Goal: Register for event/course

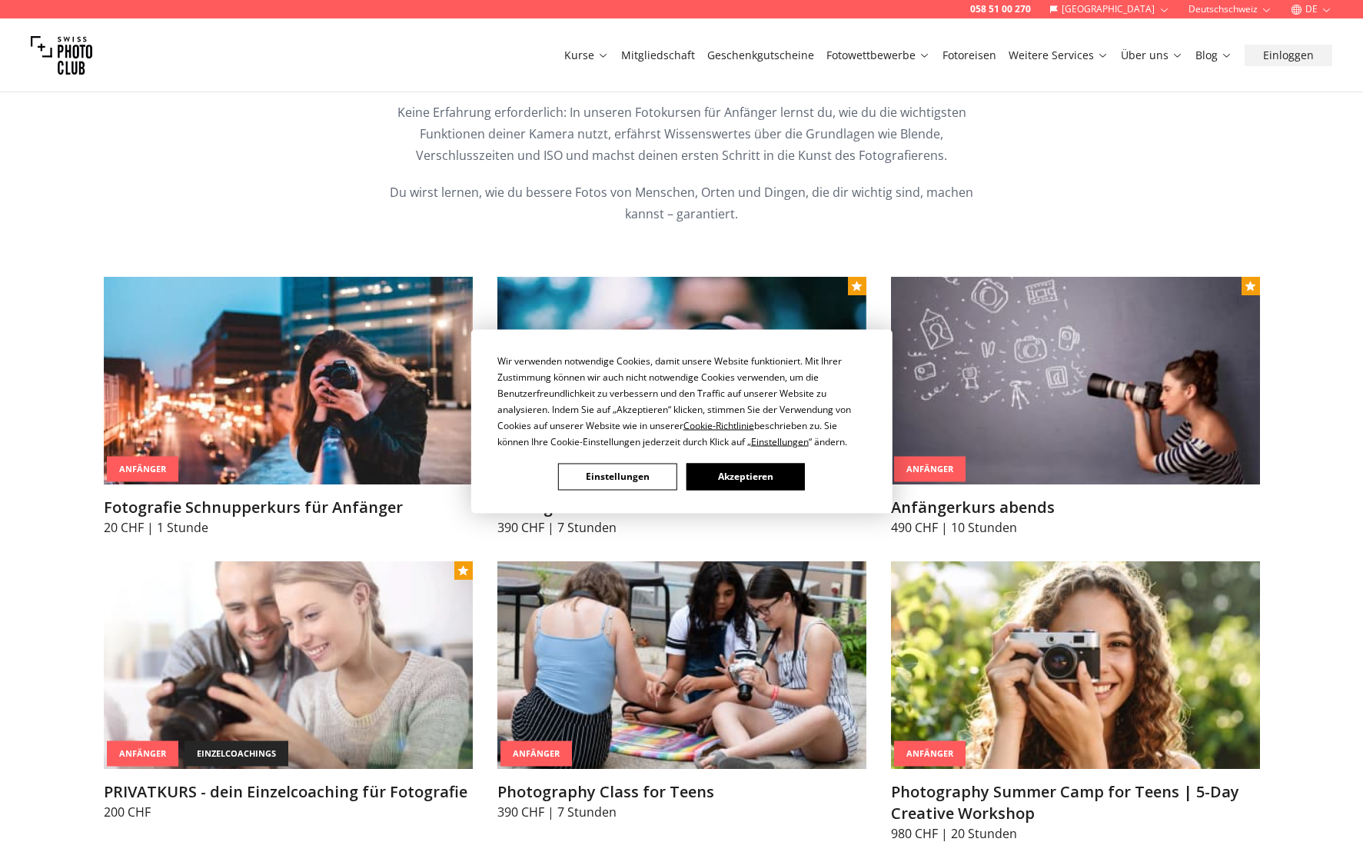
scroll to position [677, 0]
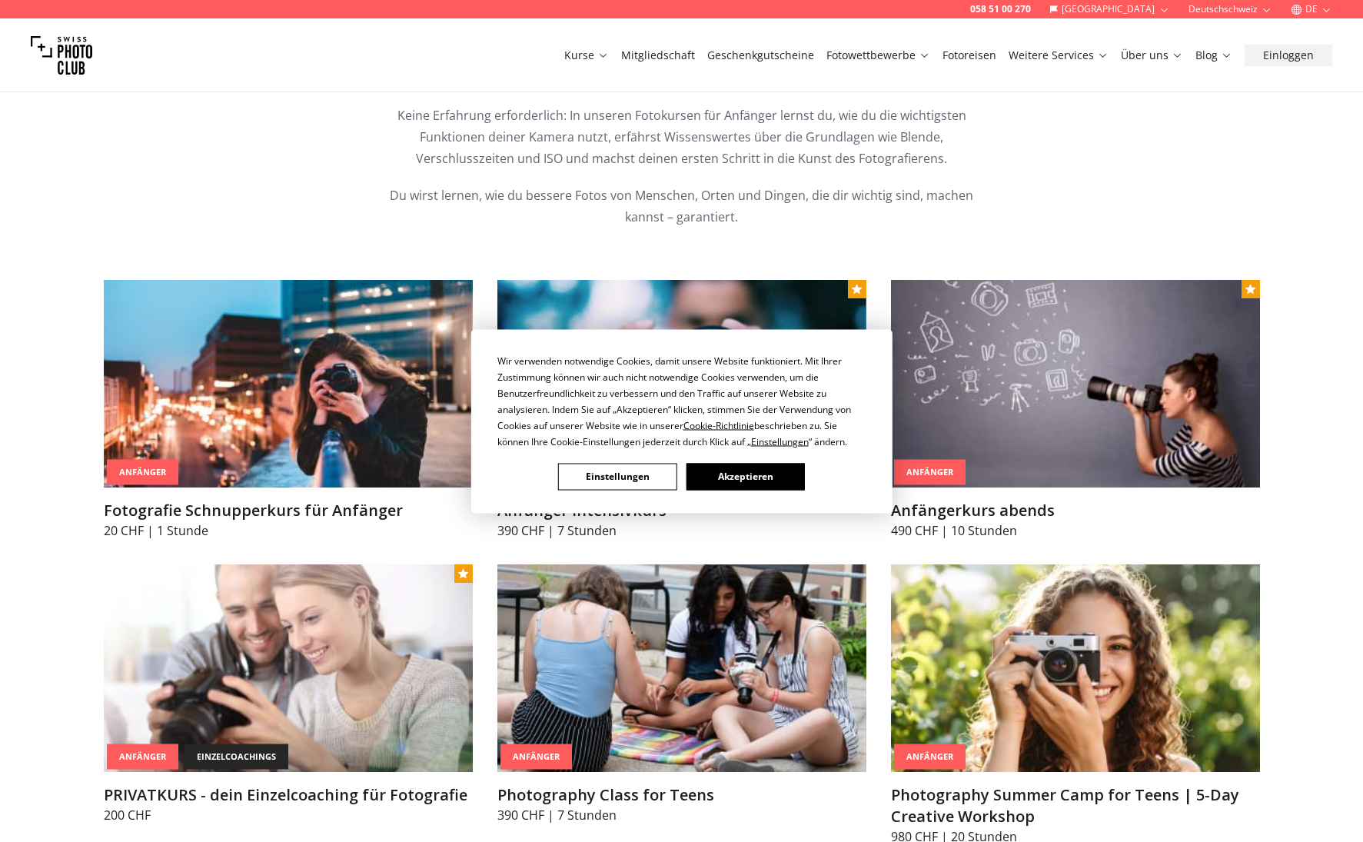
click at [733, 476] on button "Akzeptieren" at bounding box center [745, 476] width 118 height 27
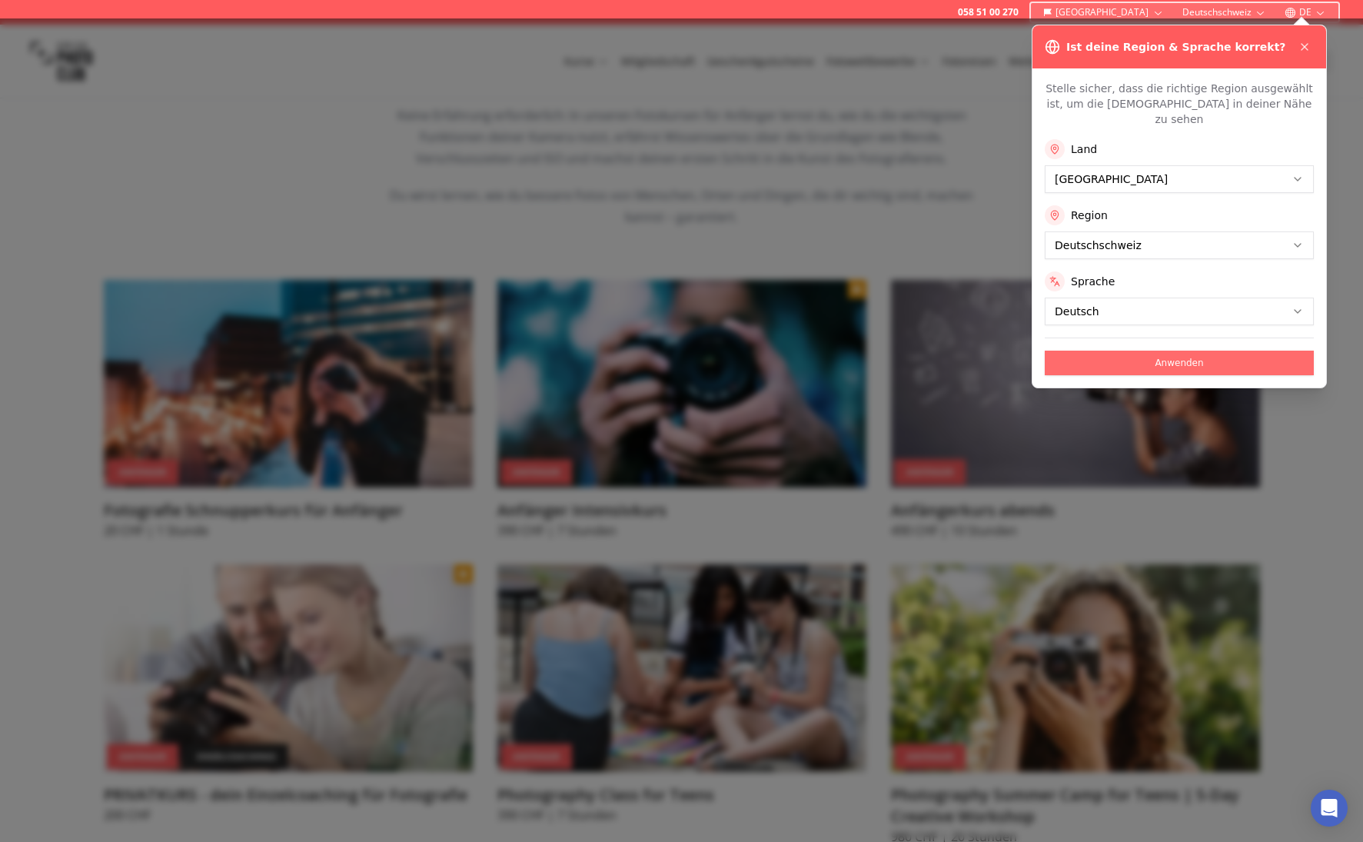
click at [1137, 351] on button "Anwenden" at bounding box center [1179, 363] width 269 height 25
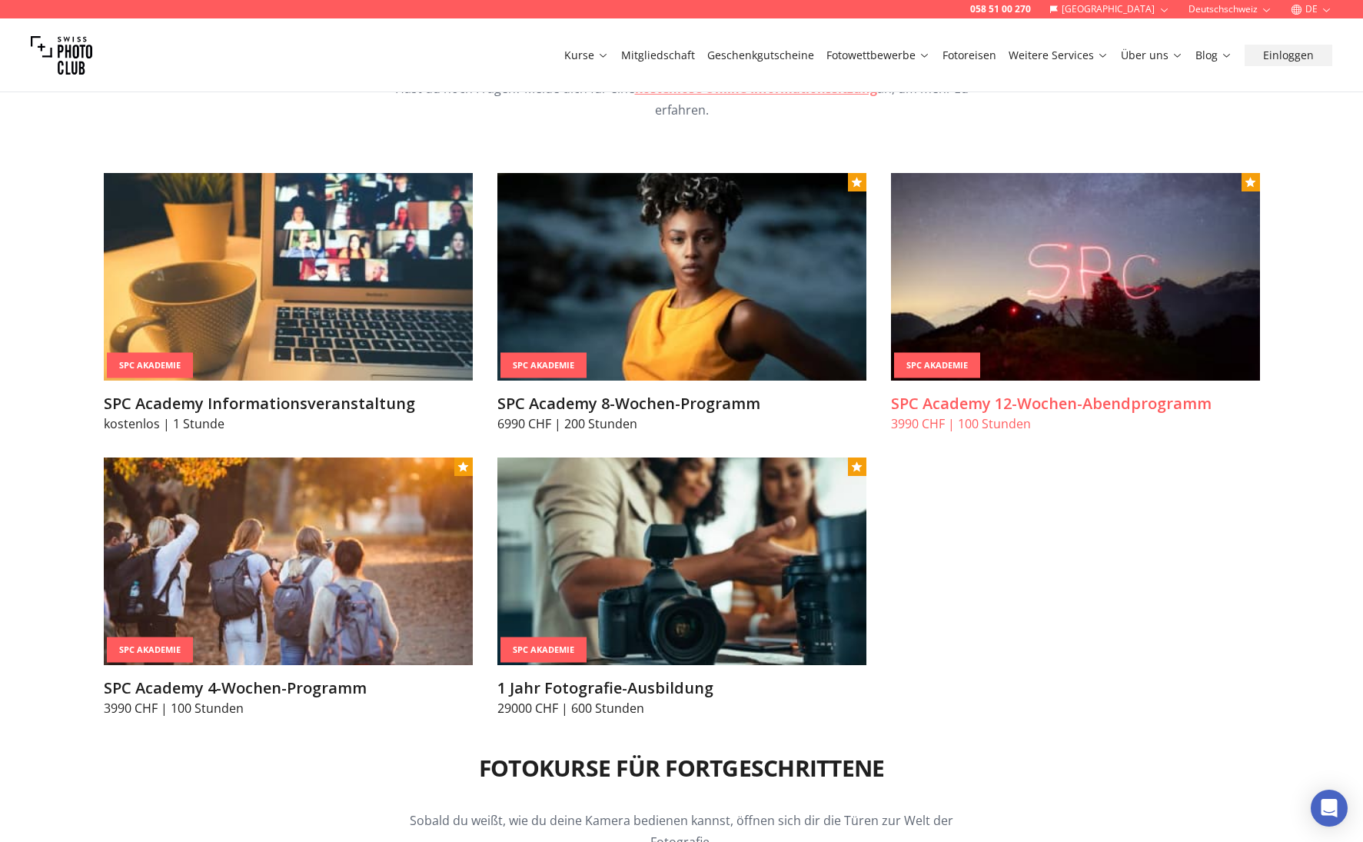
scroll to position [1790, 0]
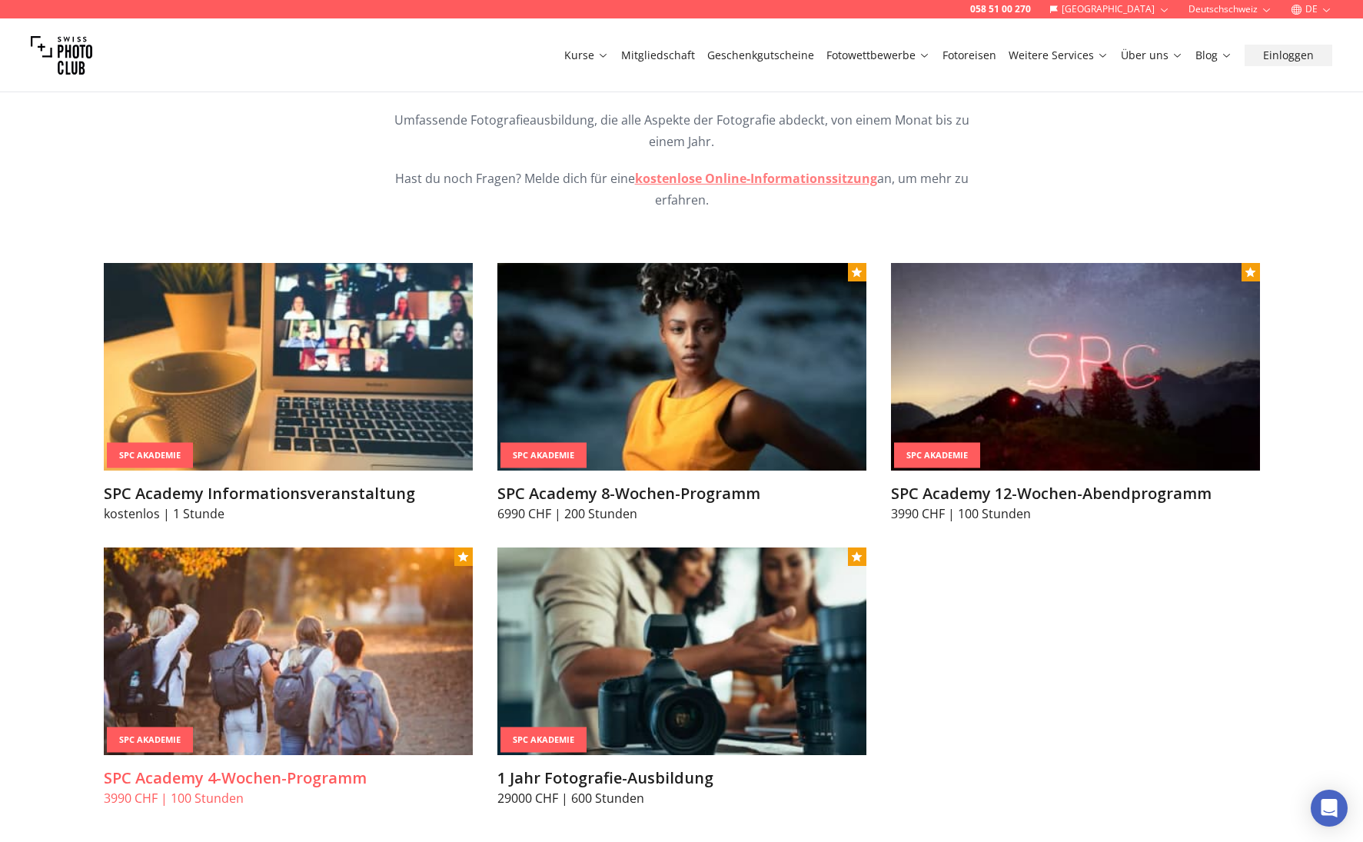
click at [275, 691] on img at bounding box center [288, 651] width 369 height 208
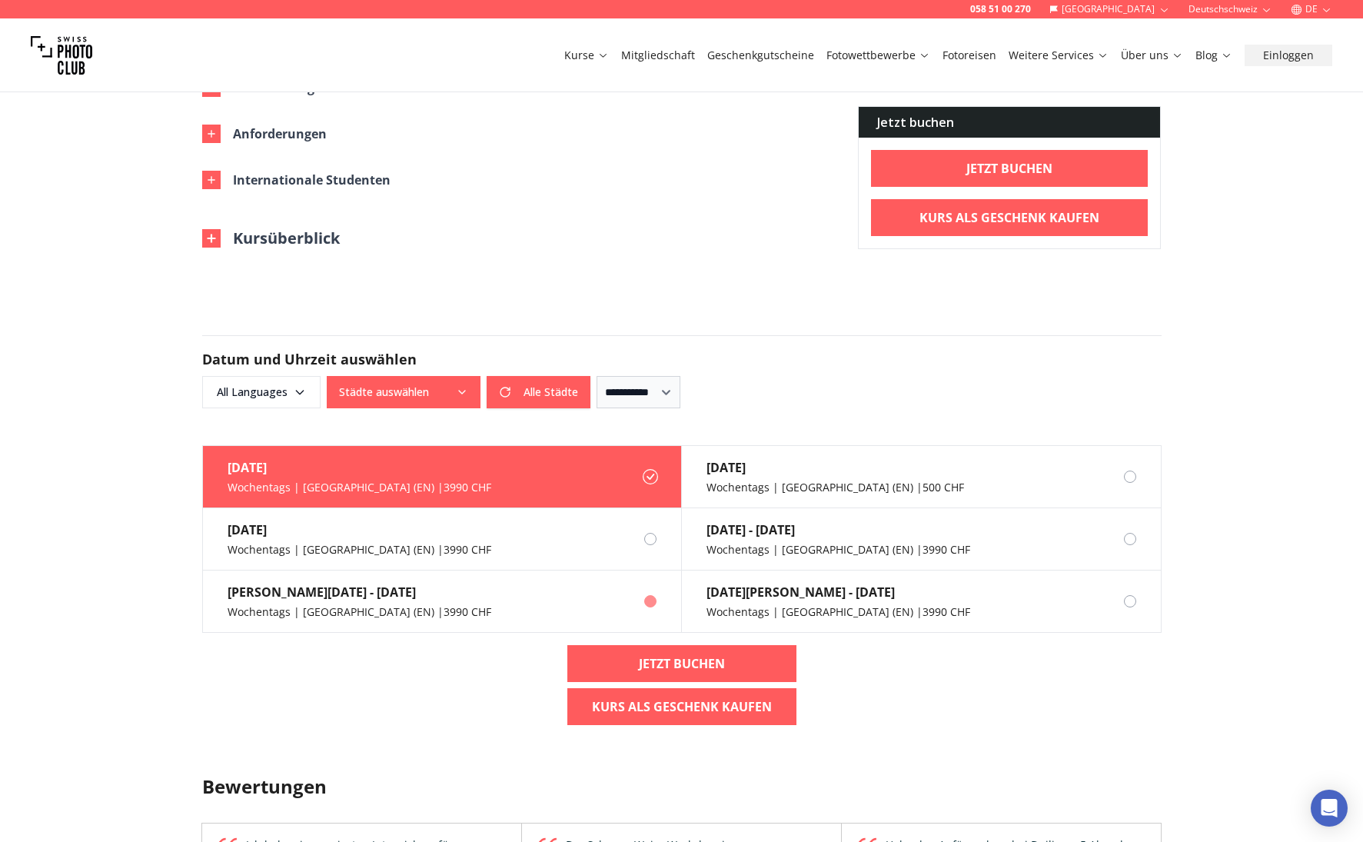
scroll to position [1030, 0]
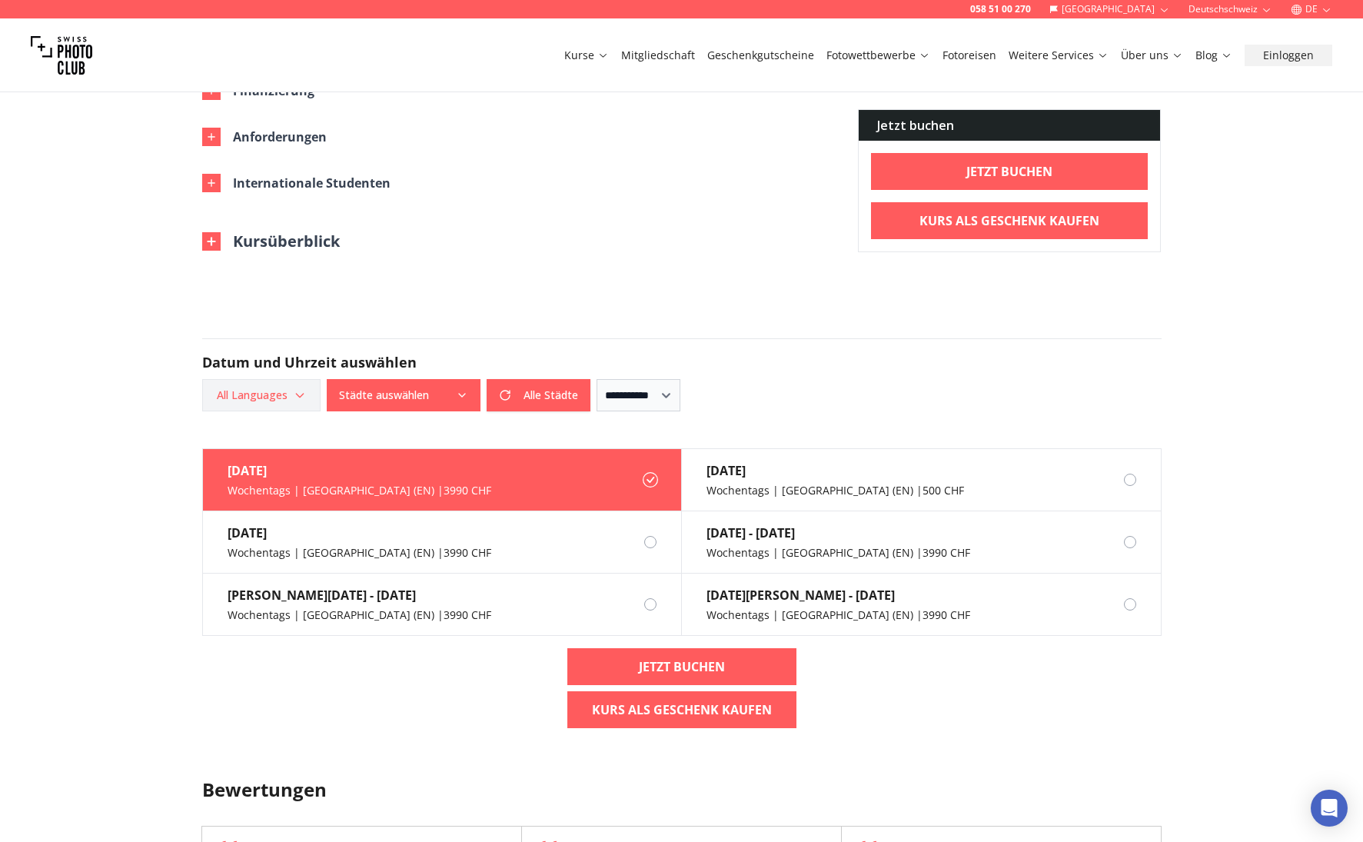
click at [290, 381] on span "All Languages" at bounding box center [261, 395] width 114 height 28
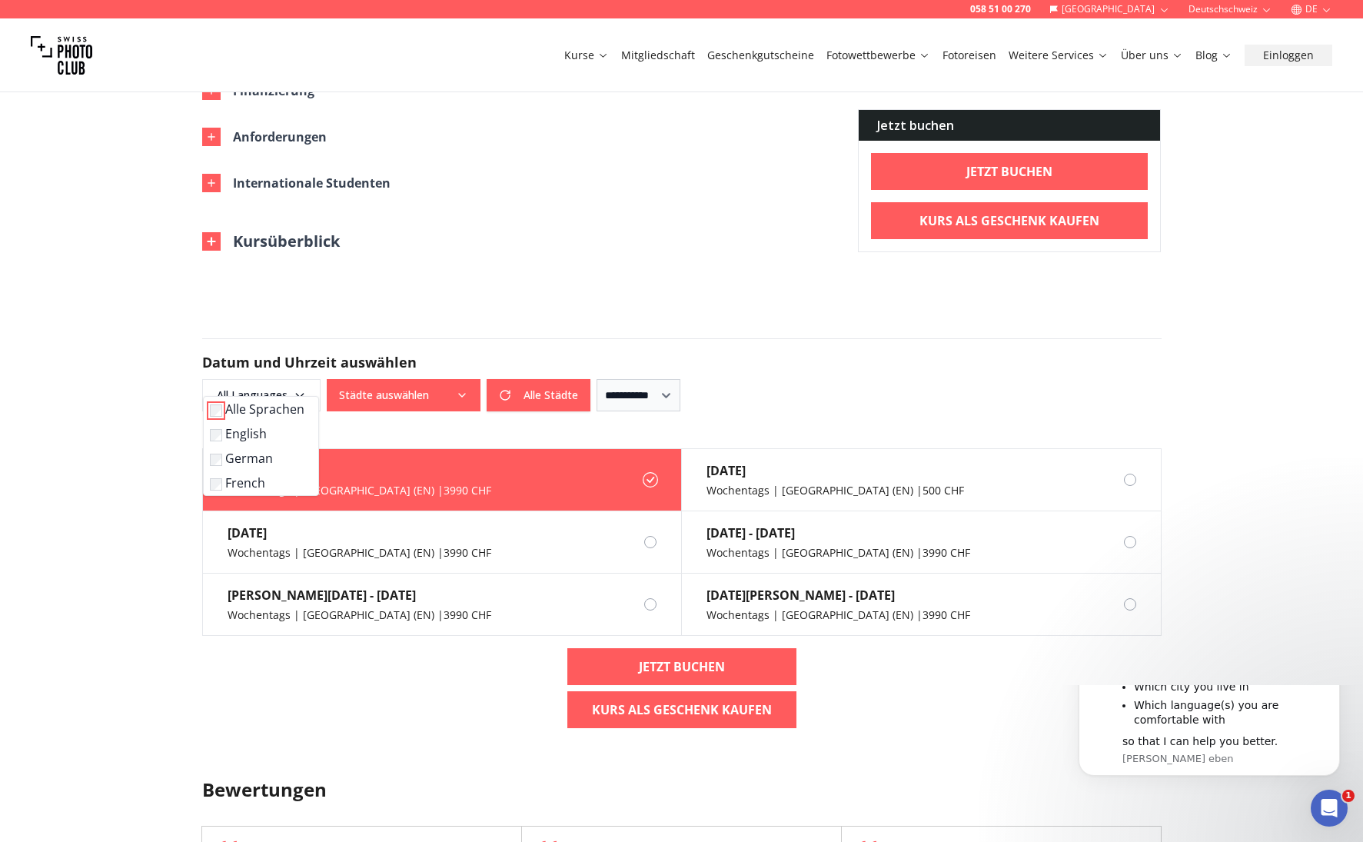
scroll to position [0, 0]
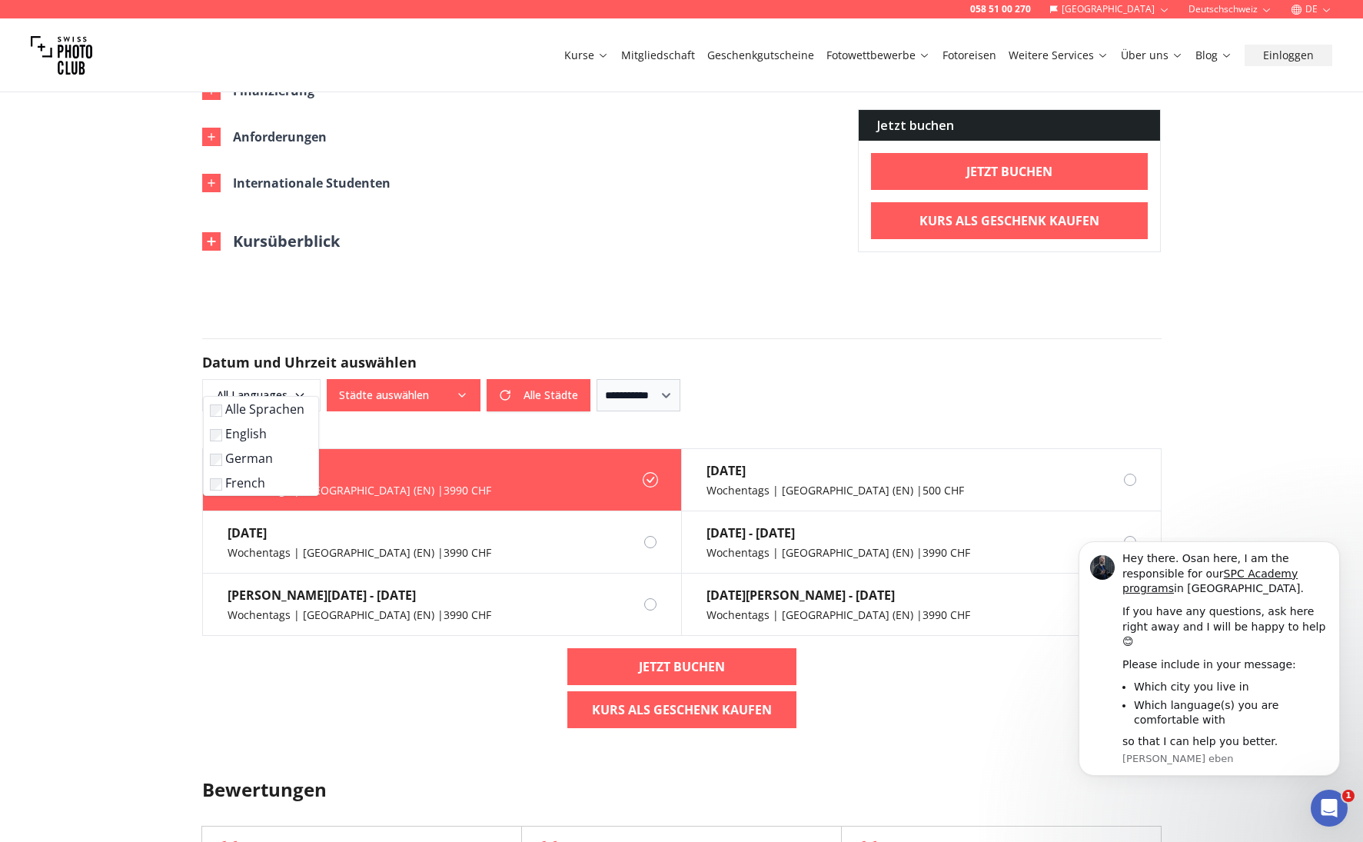
click at [264, 462] on label "German" at bounding box center [258, 458] width 96 height 18
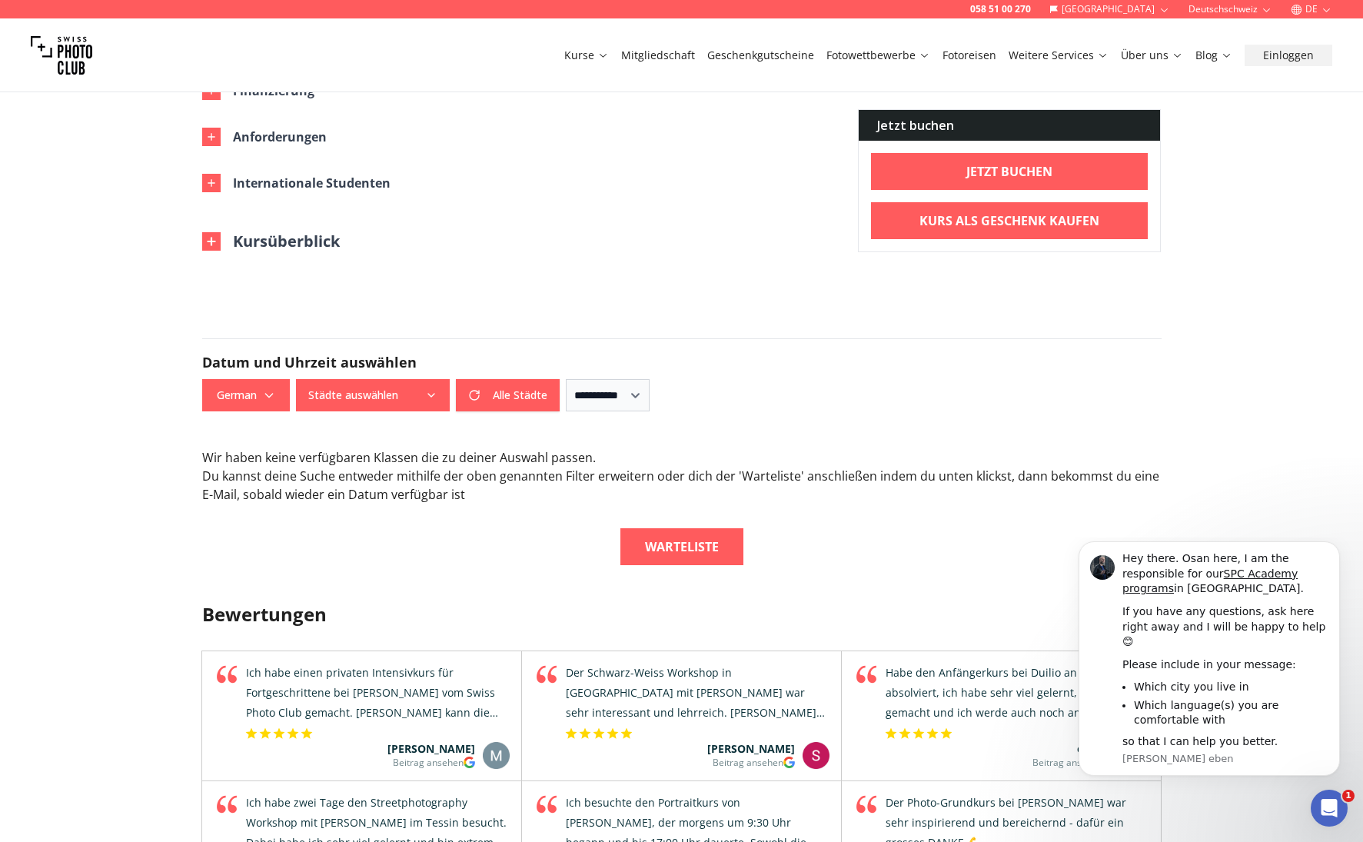
click at [510, 504] on div "Wir haben keine verfügbaren Klassen die zu deiner Auswahl passen . Du kannst de…" at bounding box center [681, 506] width 959 height 117
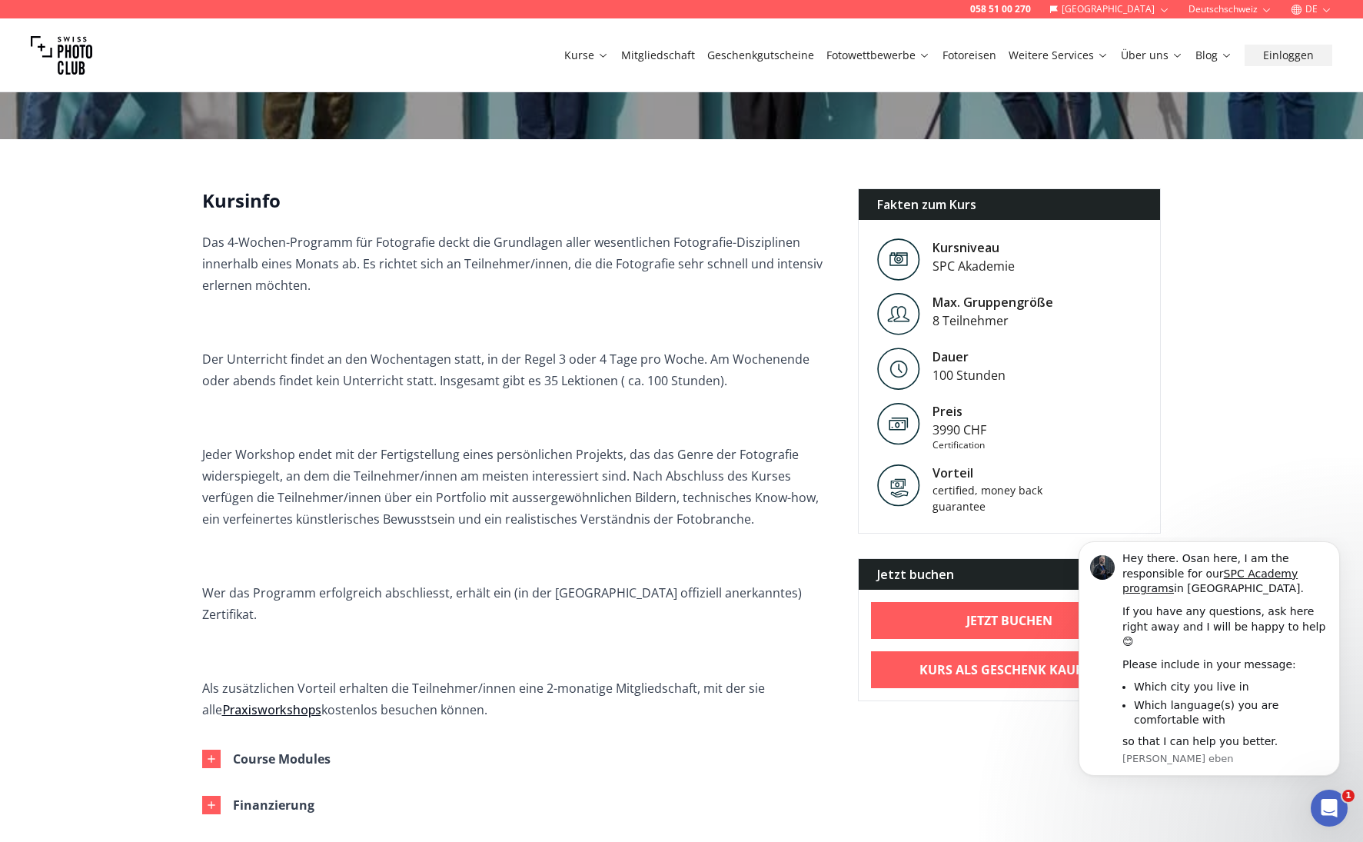
scroll to position [293, 0]
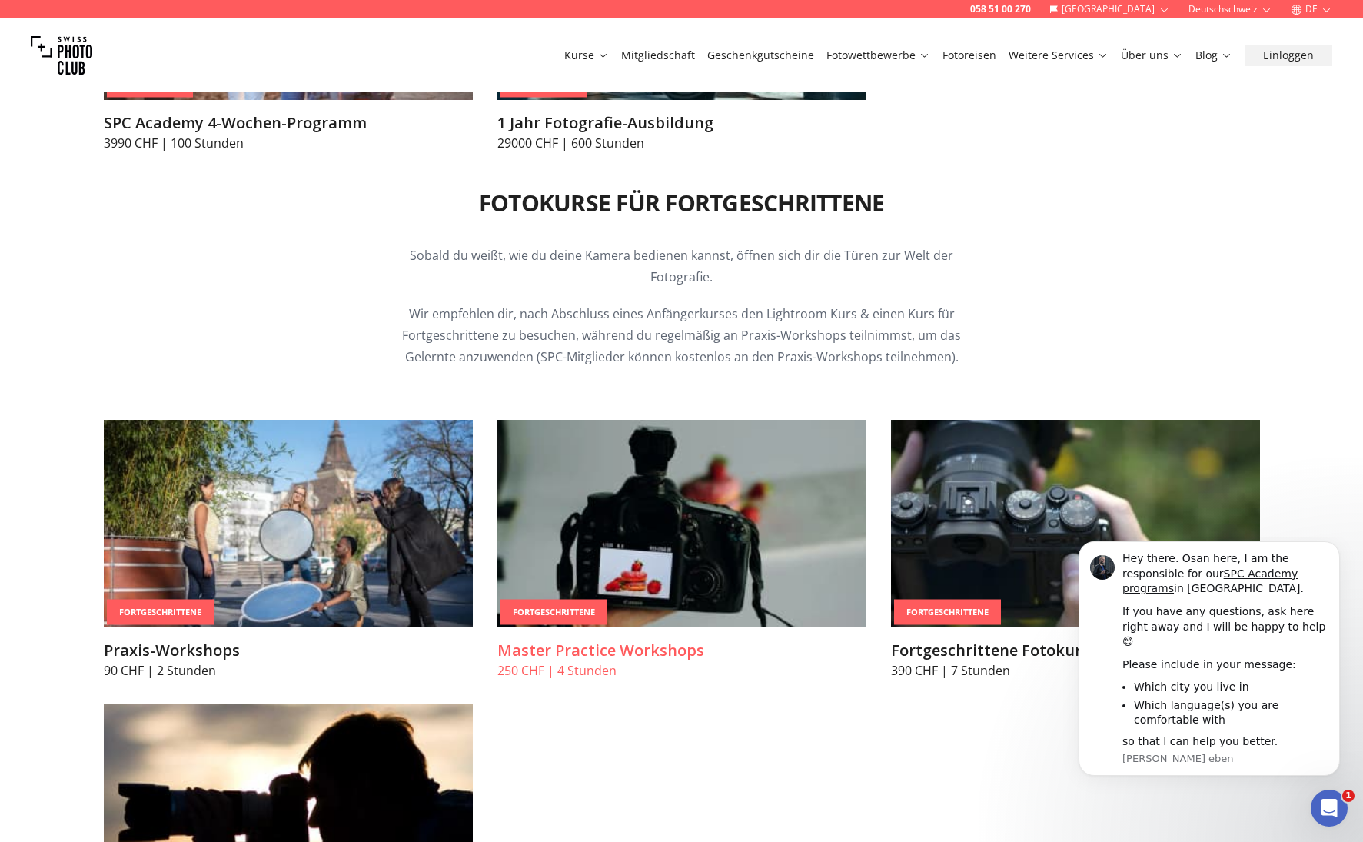
scroll to position [2712, 0]
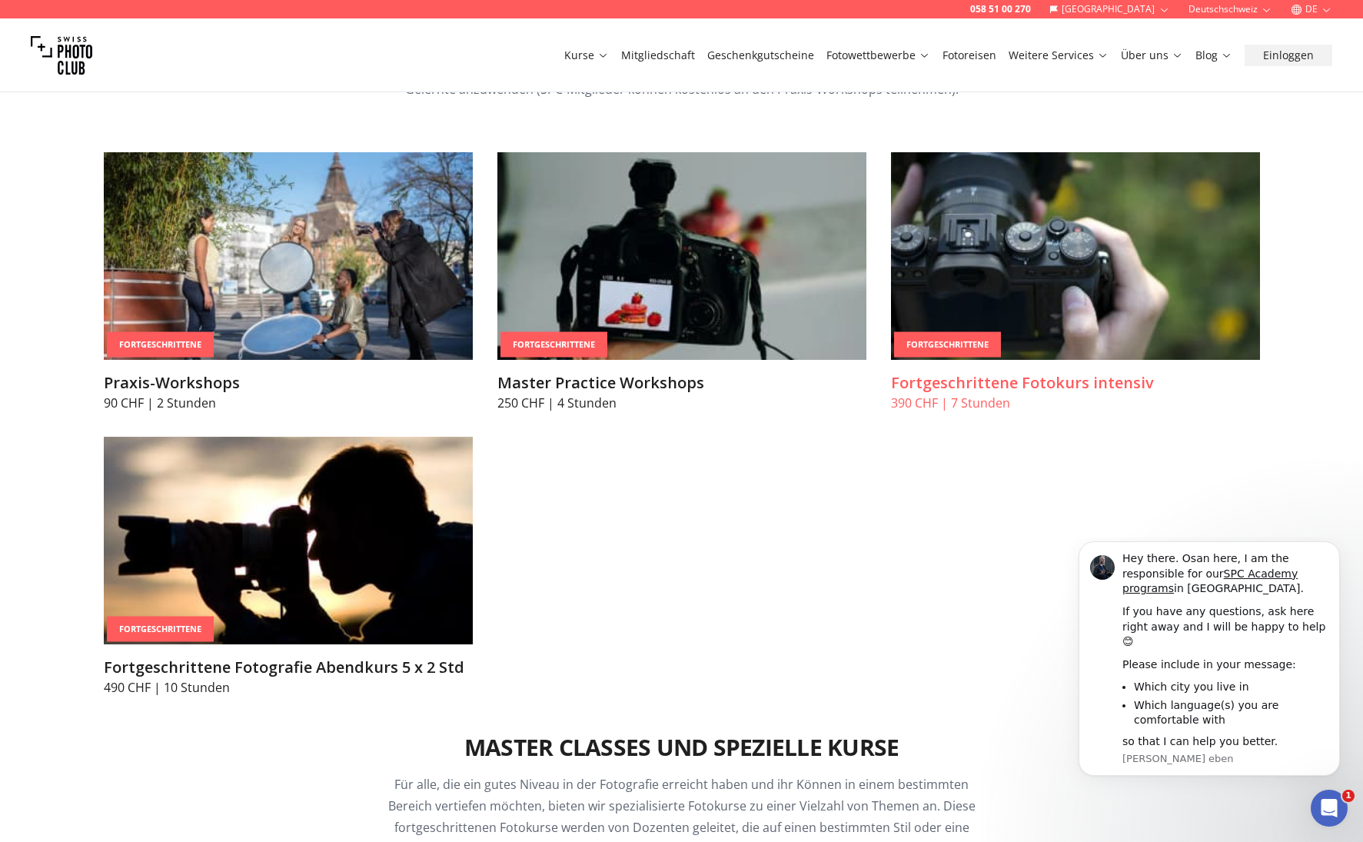
click at [978, 268] on img at bounding box center [1075, 256] width 369 height 208
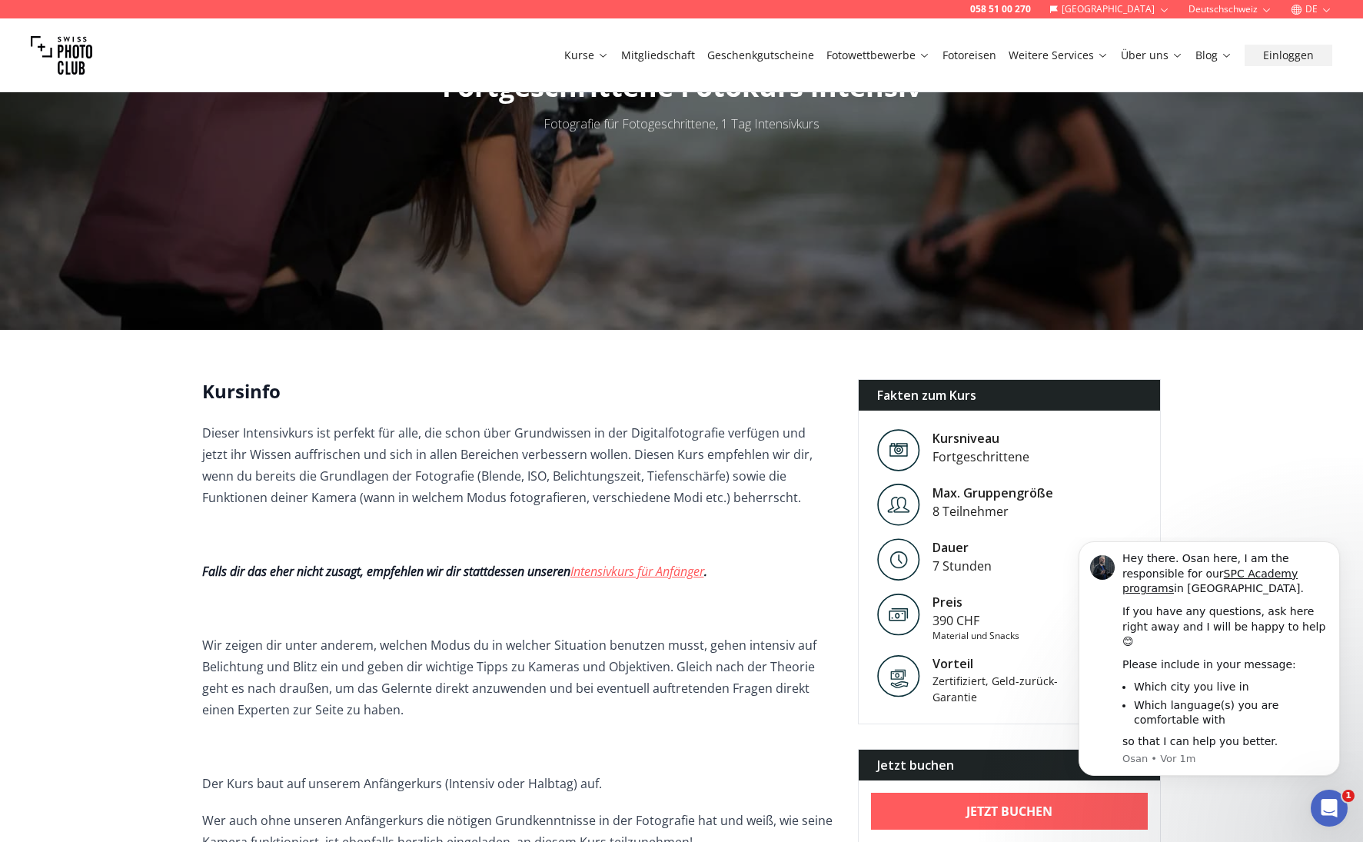
scroll to position [178, 0]
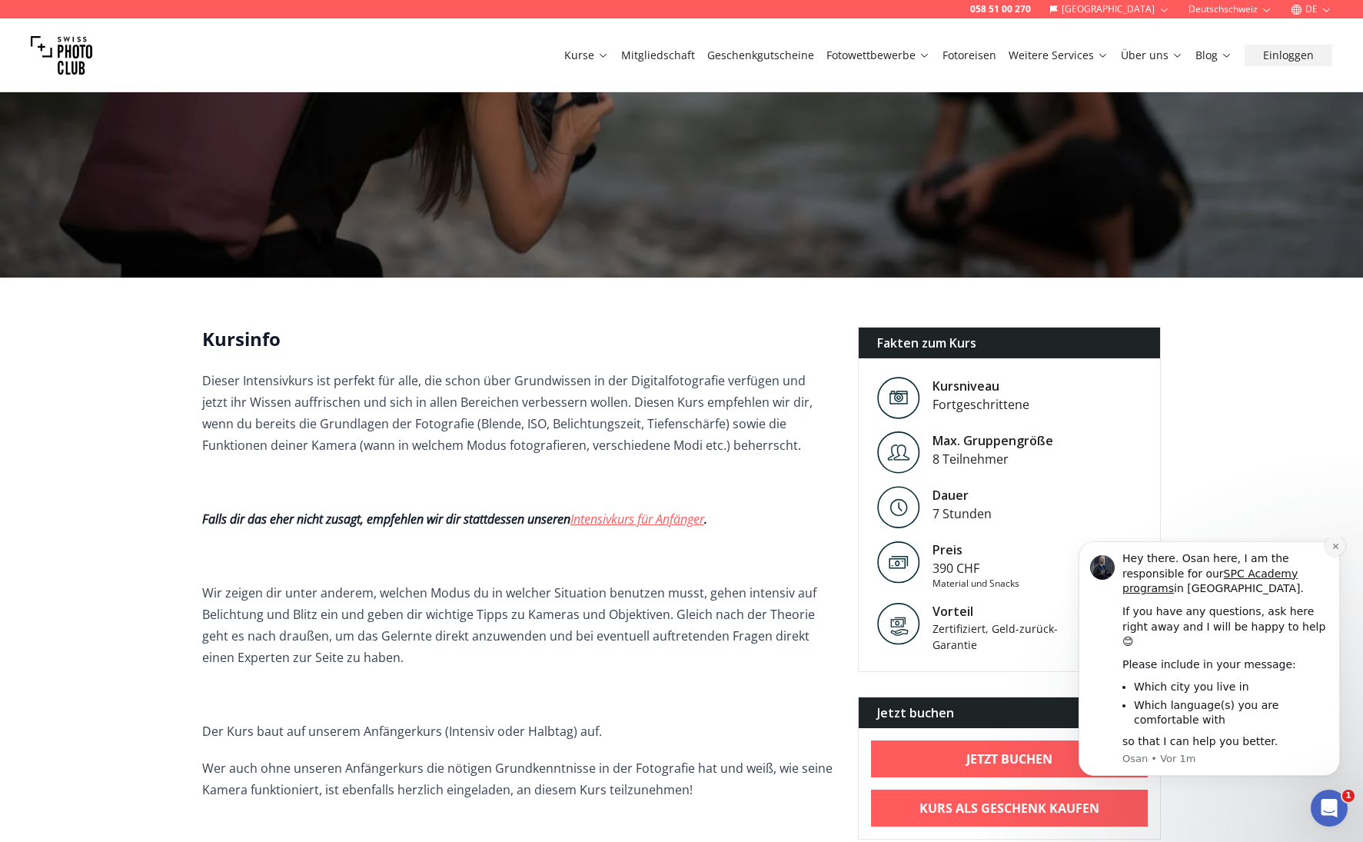
click at [1335, 550] on icon "Dismiss notification" at bounding box center [1336, 546] width 8 height 8
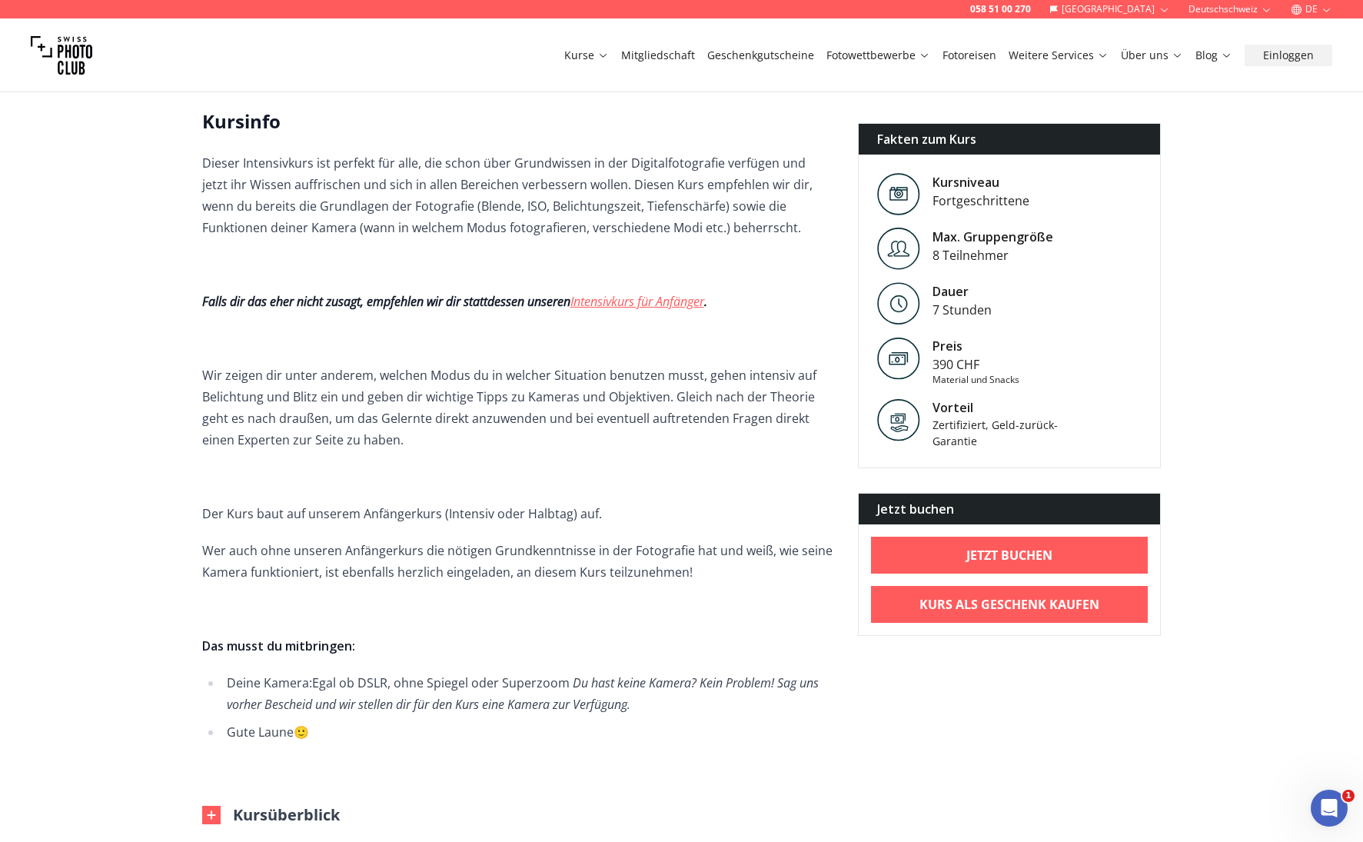
scroll to position [425, 0]
